Goal: Task Accomplishment & Management: Use online tool/utility

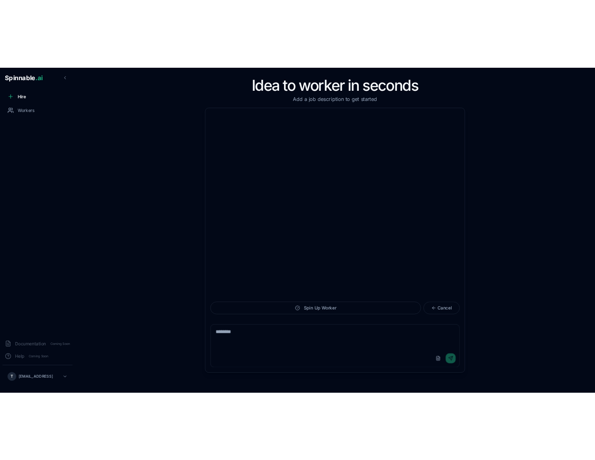
scroll to position [207, 0]
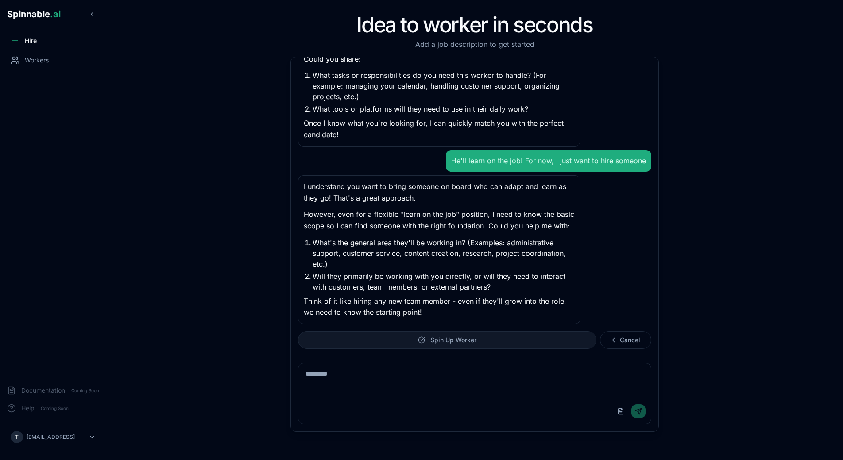
click at [451, 341] on span "Spin Up Worker" at bounding box center [453, 340] width 46 height 9
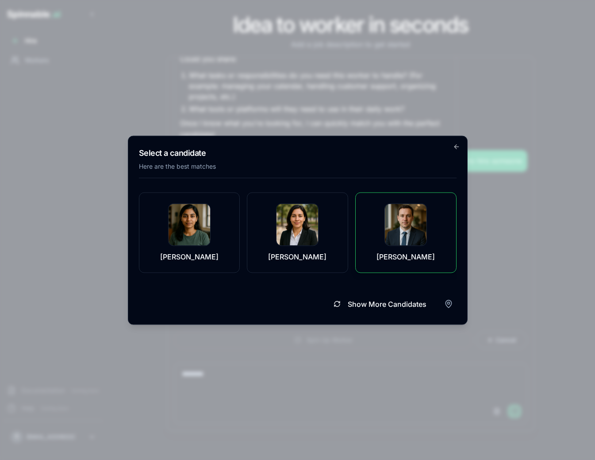
click at [381, 231] on div "Sebastian Nowak" at bounding box center [405, 232] width 79 height 58
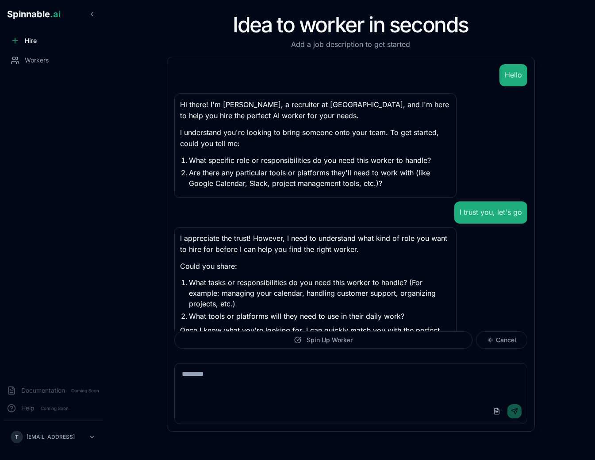
scroll to position [207, 0]
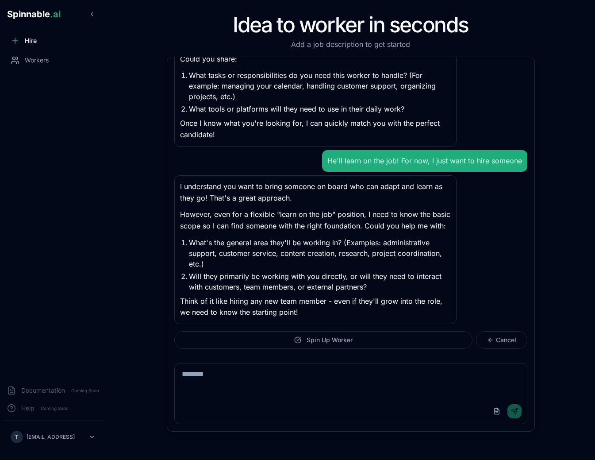
click at [305, 376] on textarea at bounding box center [351, 380] width 352 height 35
type textarea "**"
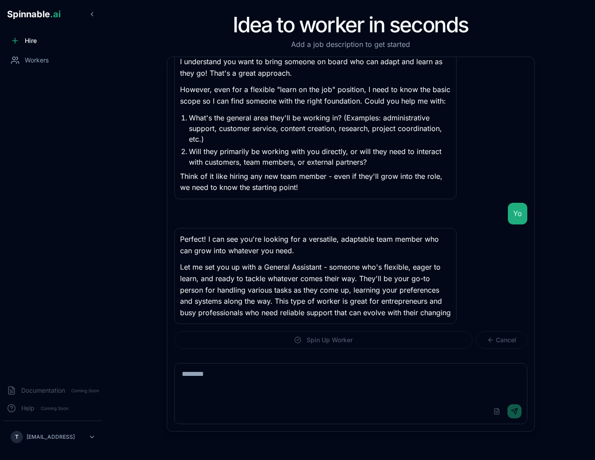
scroll to position [343, 0]
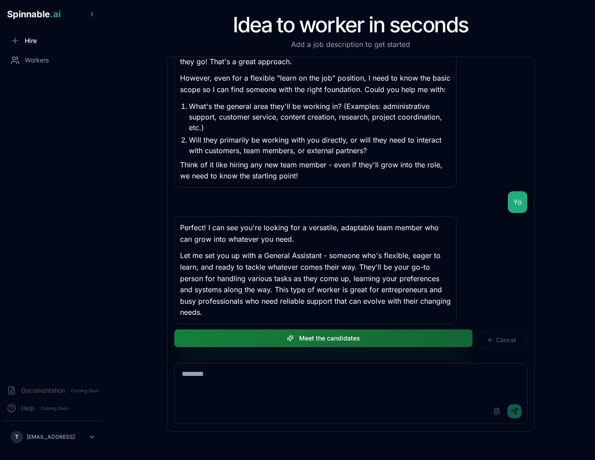
click at [333, 339] on button "Meet the candidates" at bounding box center [323, 338] width 298 height 18
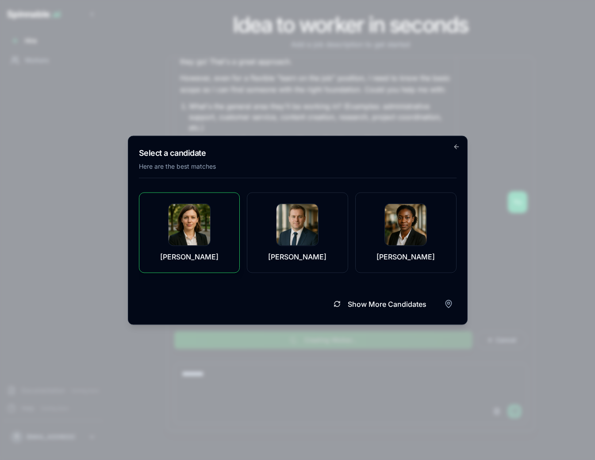
click at [199, 236] on img at bounding box center [190, 225] width 42 height 42
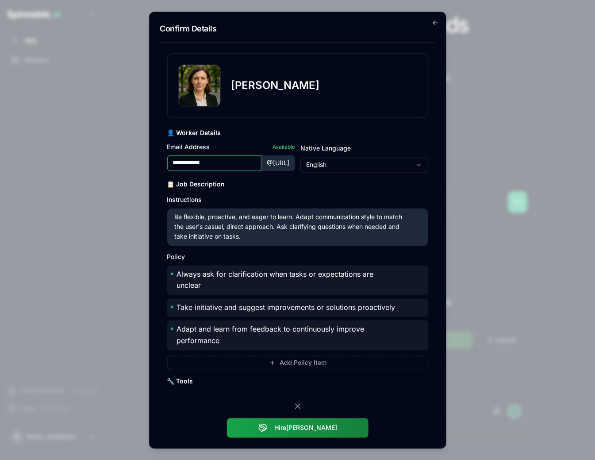
type input "**********"
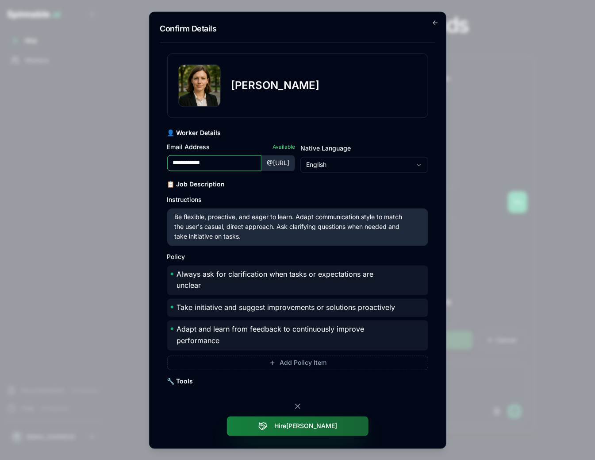
click at [306, 434] on button "Hire [PERSON_NAME]" at bounding box center [298, 425] width 142 height 19
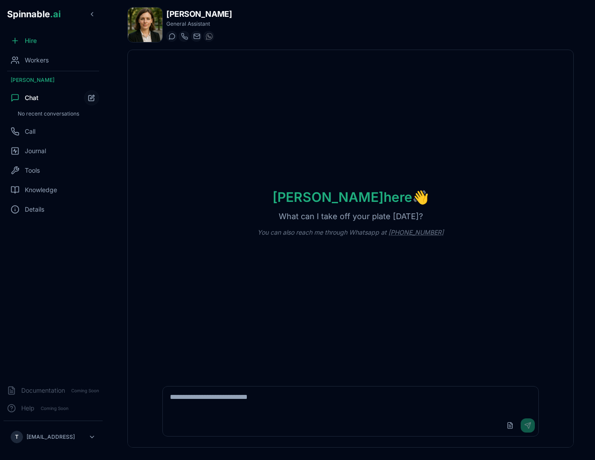
click at [291, 262] on div "[PERSON_NAME] here 👋 What can I take off your plate [DATE]? You can also reach …" at bounding box center [351, 212] width 446 height 325
click at [231, 253] on div "[PERSON_NAME] here 👋 What can I take off your plate [DATE]? You can also reach …" at bounding box center [351, 212] width 446 height 325
